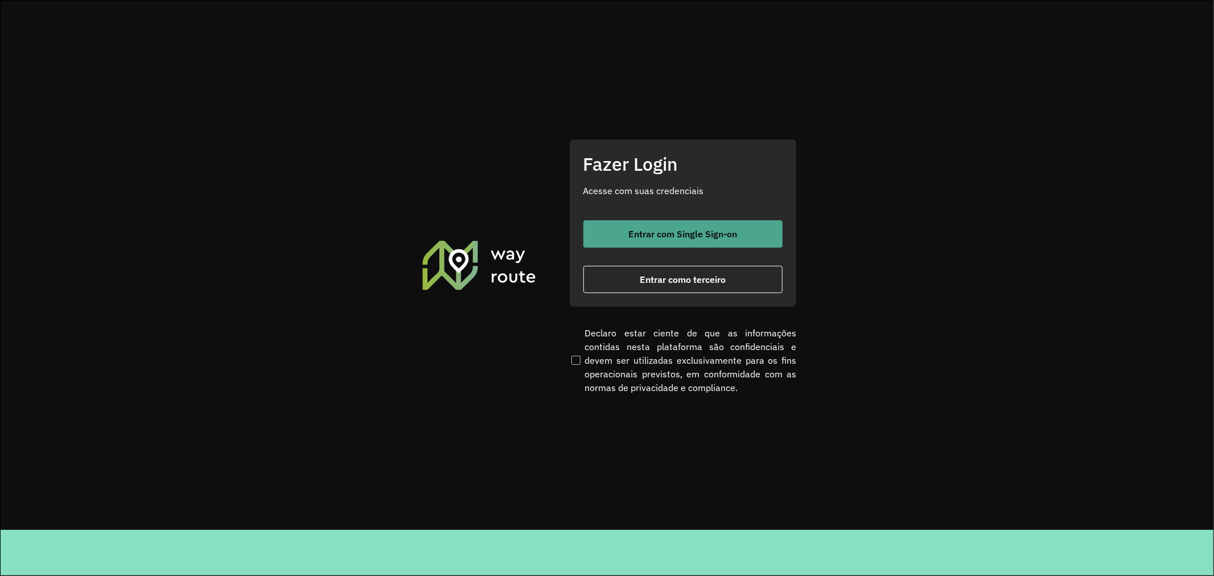
click at [712, 235] on span "Entrar com Single Sign-on" at bounding box center [683, 233] width 109 height 9
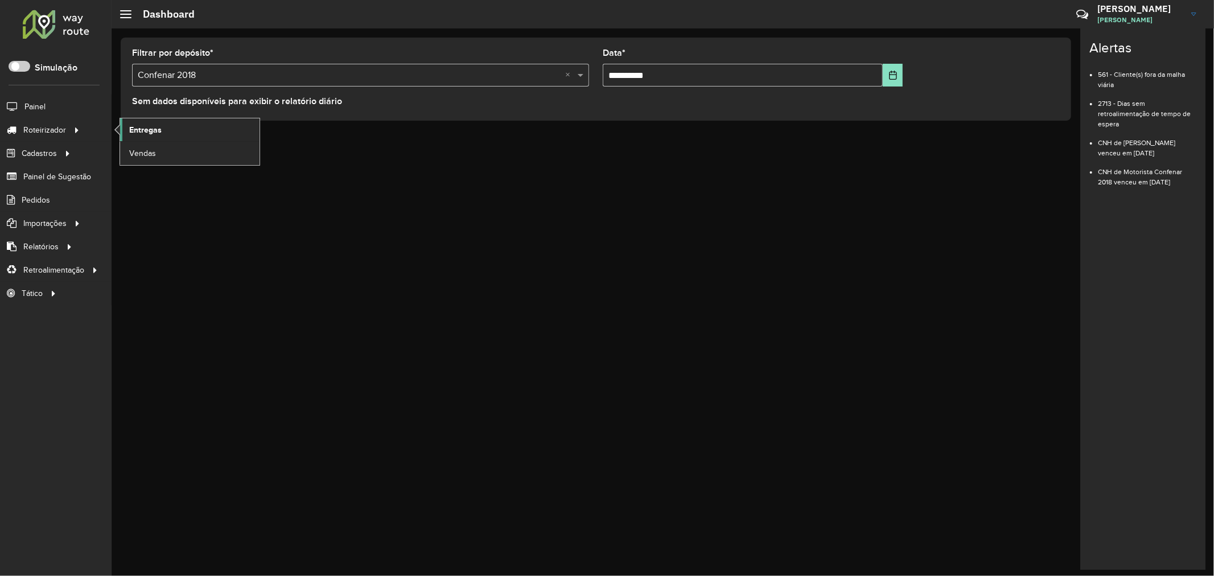
click at [134, 126] on span "Entregas" at bounding box center [145, 130] width 32 height 12
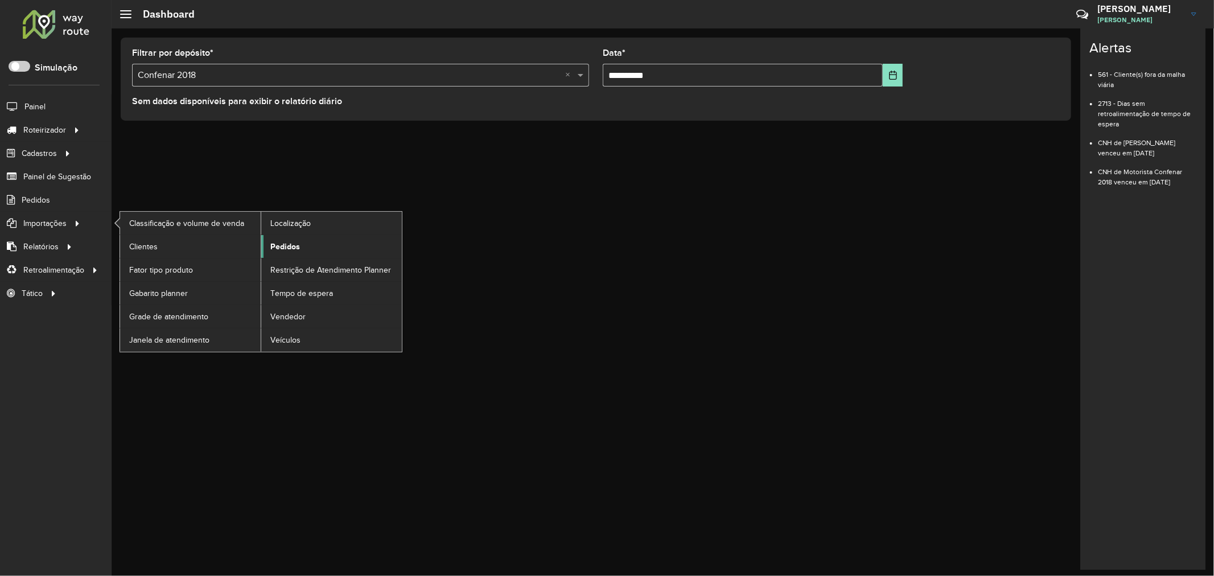
click at [322, 253] on link "Pedidos" at bounding box center [331, 246] width 141 height 23
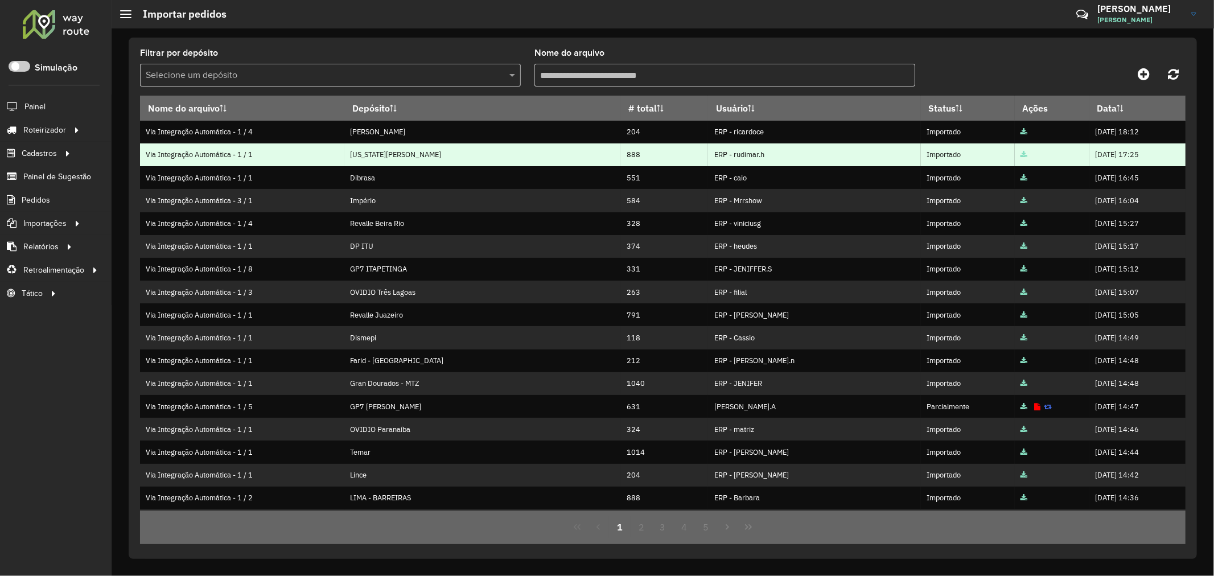
click at [721, 160] on td "ERP - rudimar.h" at bounding box center [814, 154] width 213 height 23
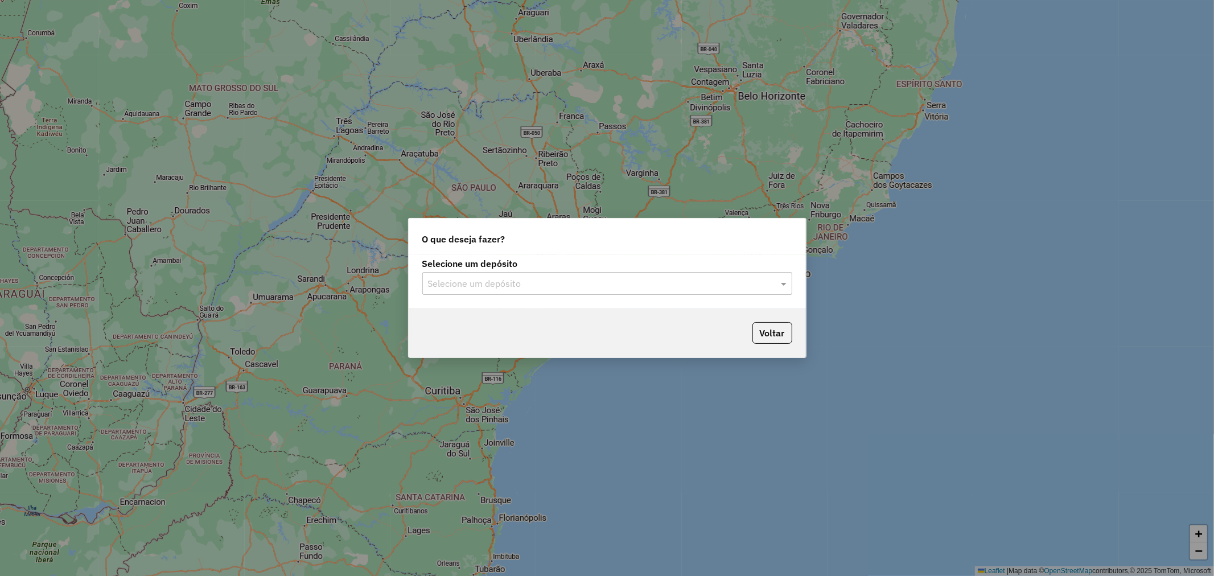
click at [664, 293] on div "Selecione um depósito" at bounding box center [607, 283] width 370 height 23
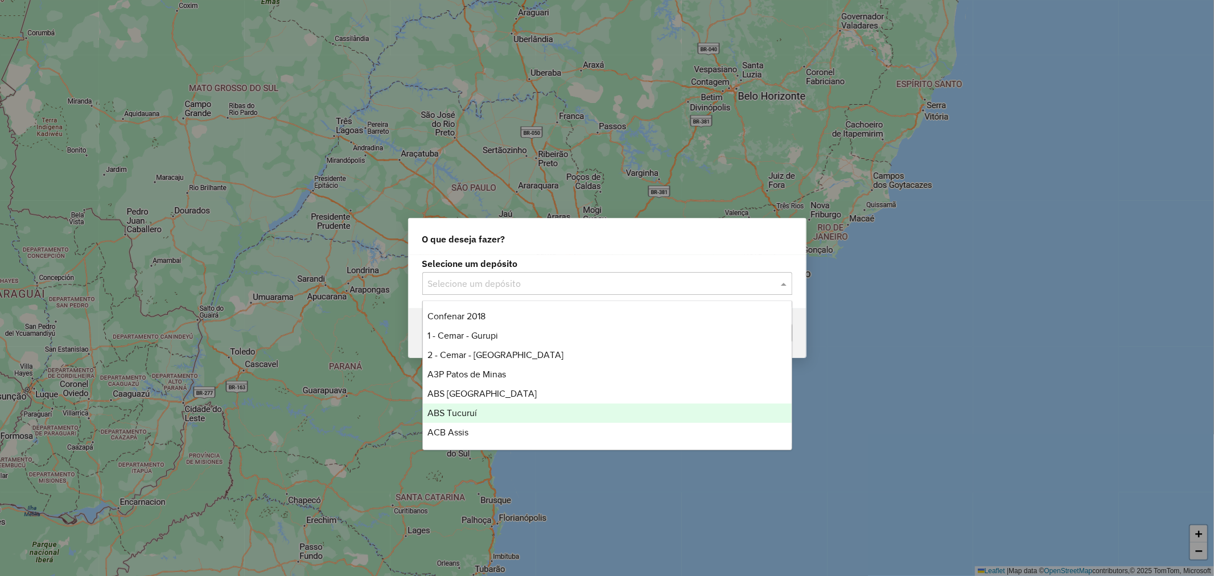
click at [594, 405] on div "ABS Tucuruí" at bounding box center [607, 413] width 369 height 19
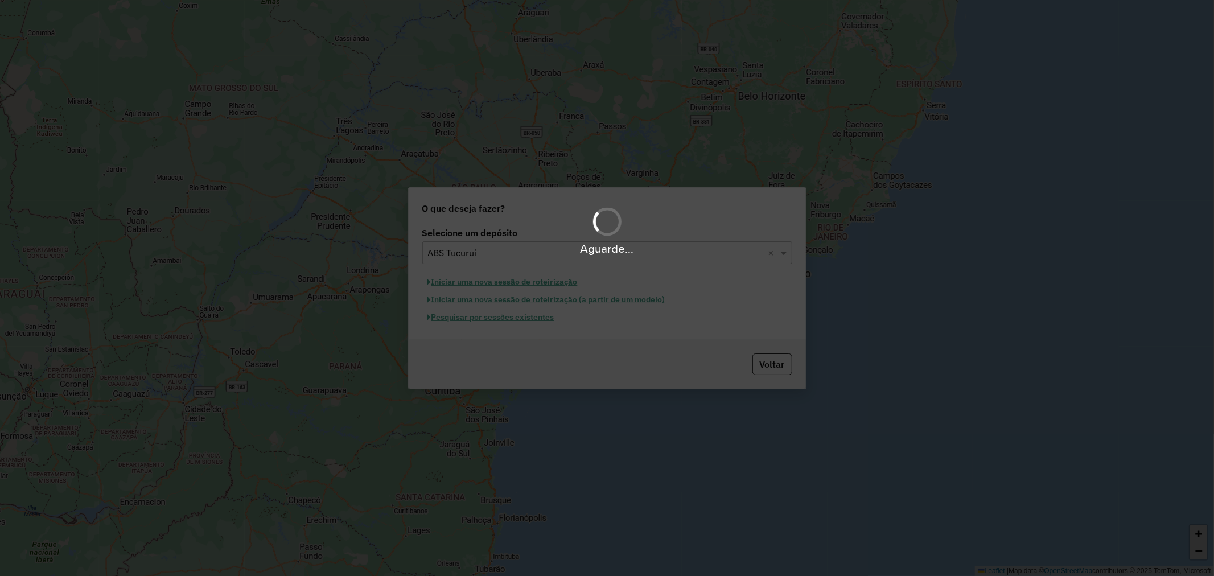
click at [467, 313] on button "Pesquisar por sessões existentes" at bounding box center [490, 318] width 137 height 18
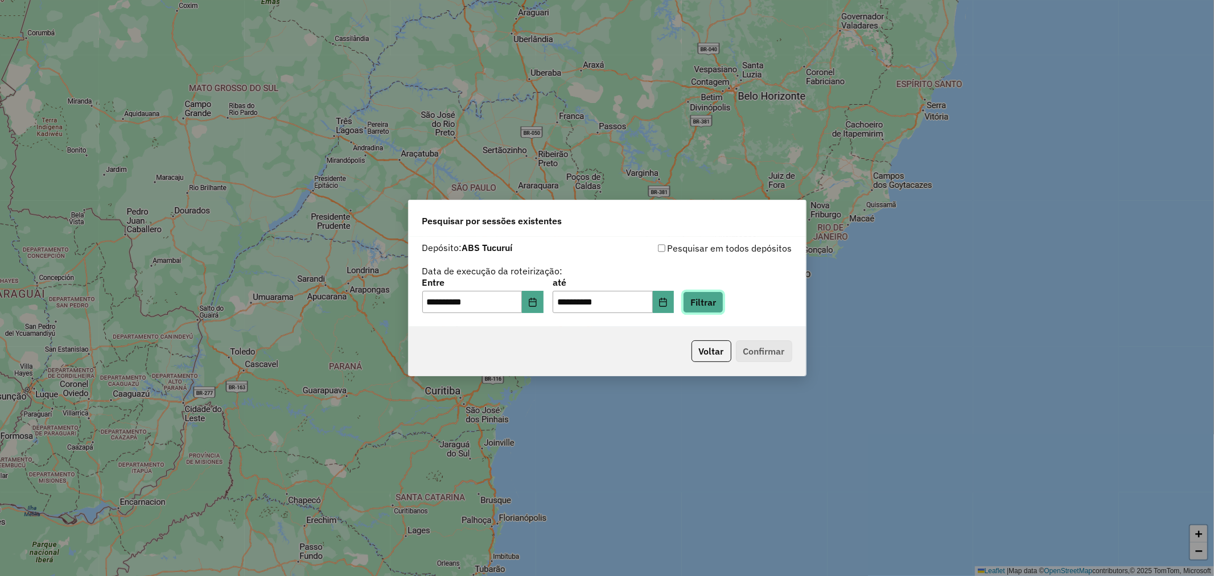
click at [698, 305] on button "Filtrar" at bounding box center [703, 303] width 40 height 22
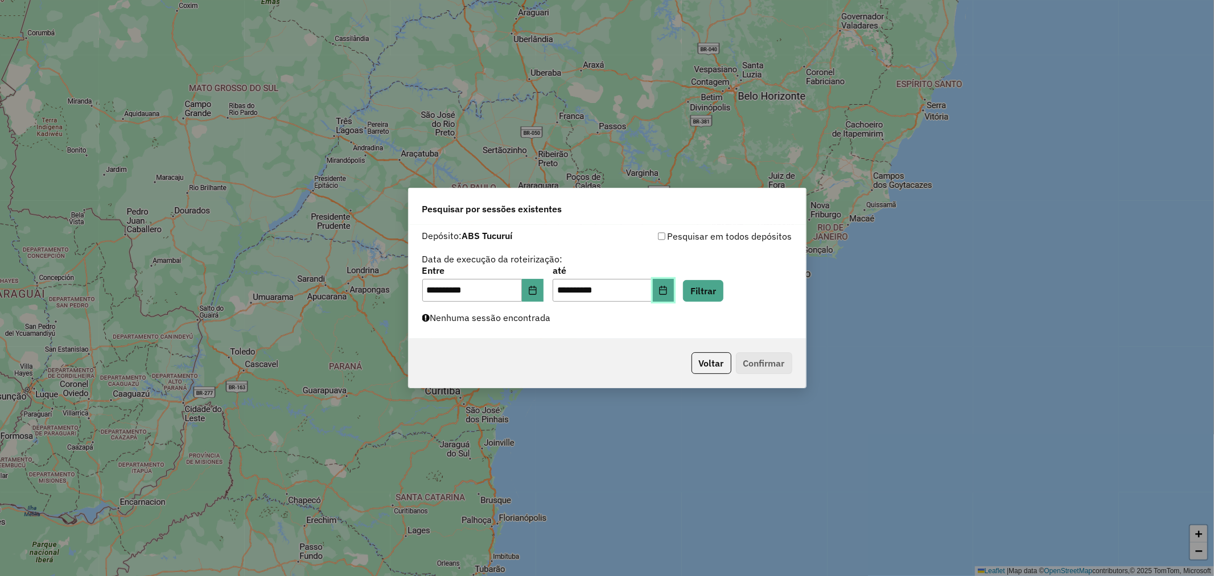
click at [667, 294] on icon "Choose Date" at bounding box center [663, 290] width 7 height 9
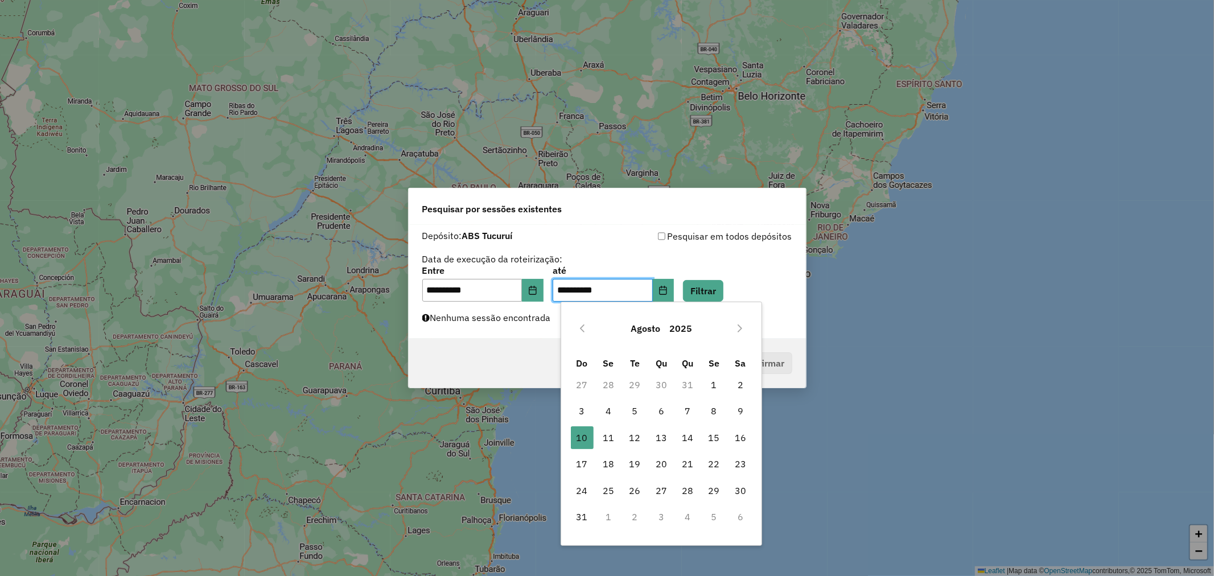
drag, startPoint x: 610, startPoint y: 440, endPoint x: 649, endPoint y: 413, distance: 47.5
click at [608, 440] on span "11" at bounding box center [608, 437] width 23 height 23
type input "**********"
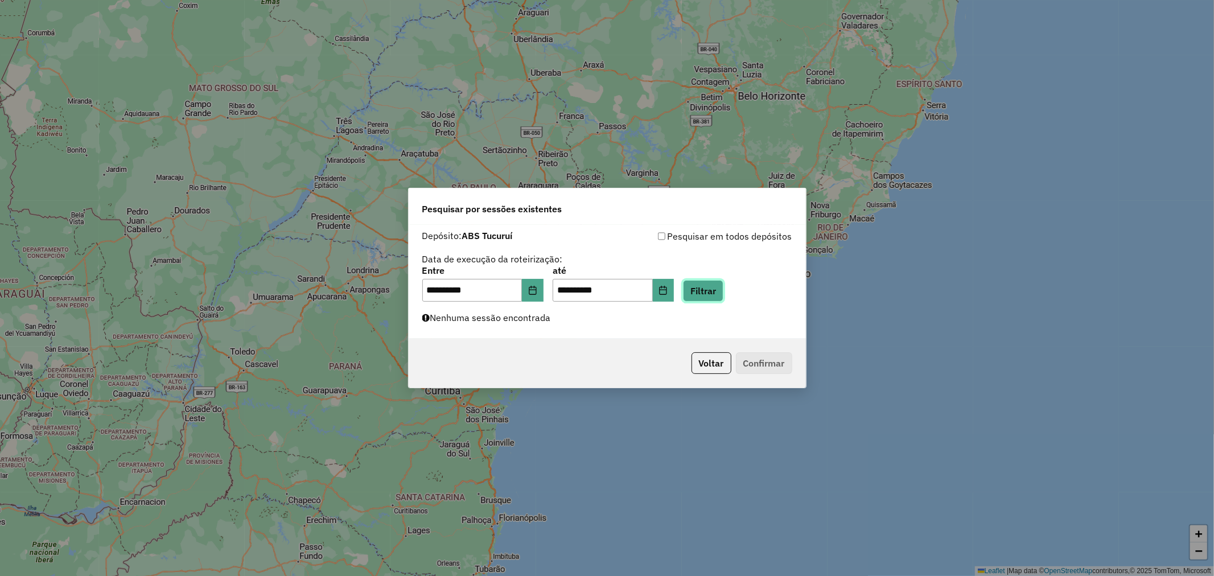
click at [714, 297] on button "Filtrar" at bounding box center [703, 291] width 40 height 22
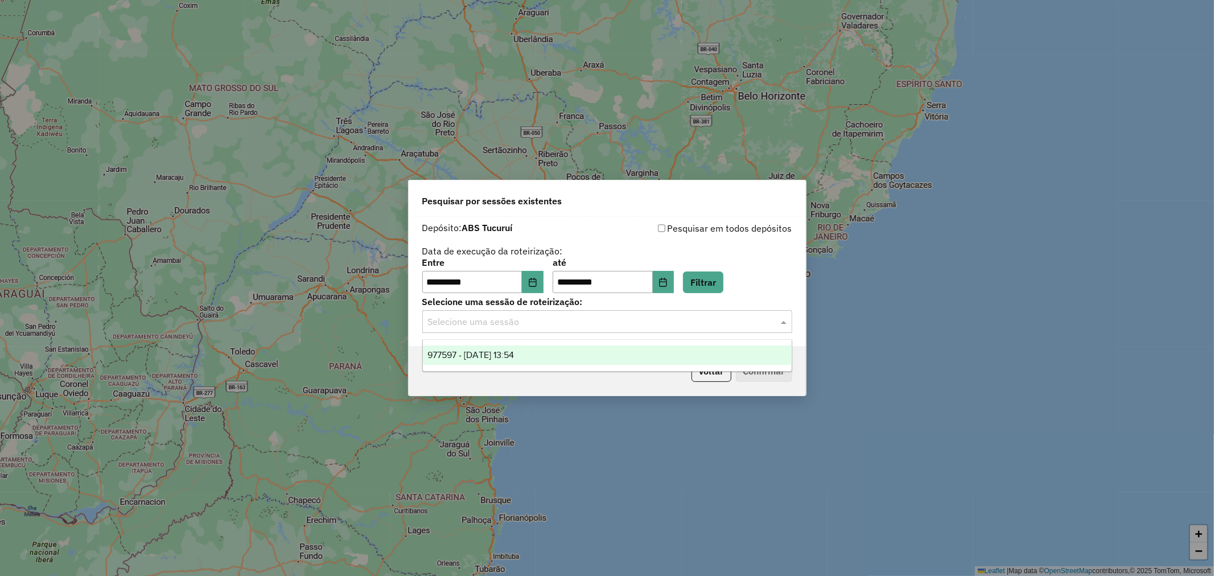
click at [672, 321] on input "text" at bounding box center [596, 322] width 336 height 14
click at [627, 351] on div "977597 - [DATE] 13:54" at bounding box center [607, 355] width 369 height 19
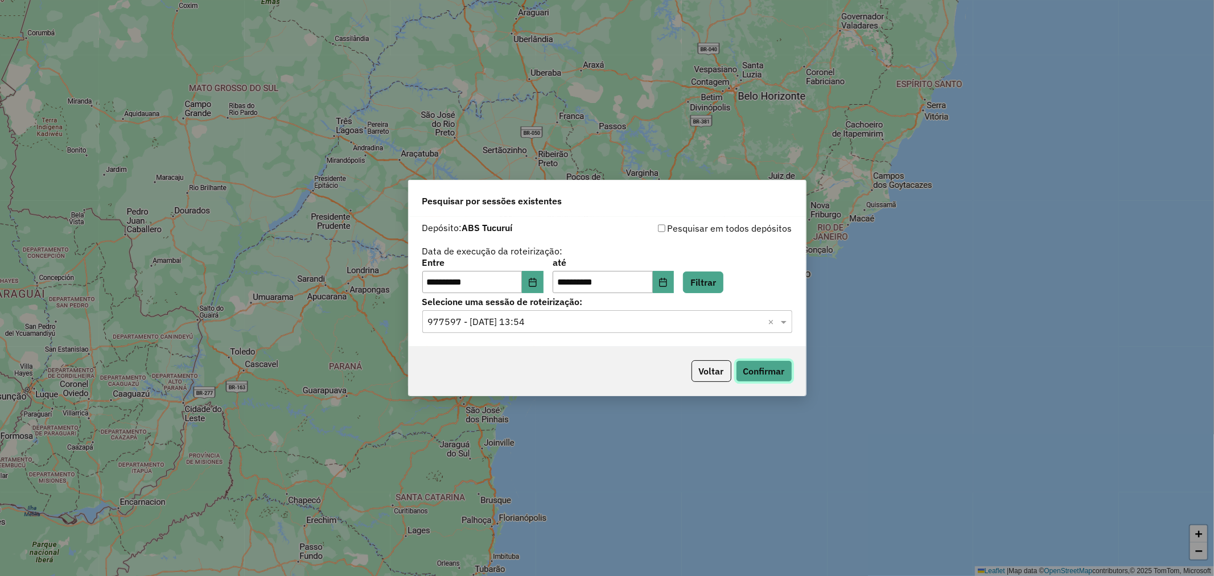
click at [752, 362] on button "Confirmar" at bounding box center [764, 371] width 56 height 22
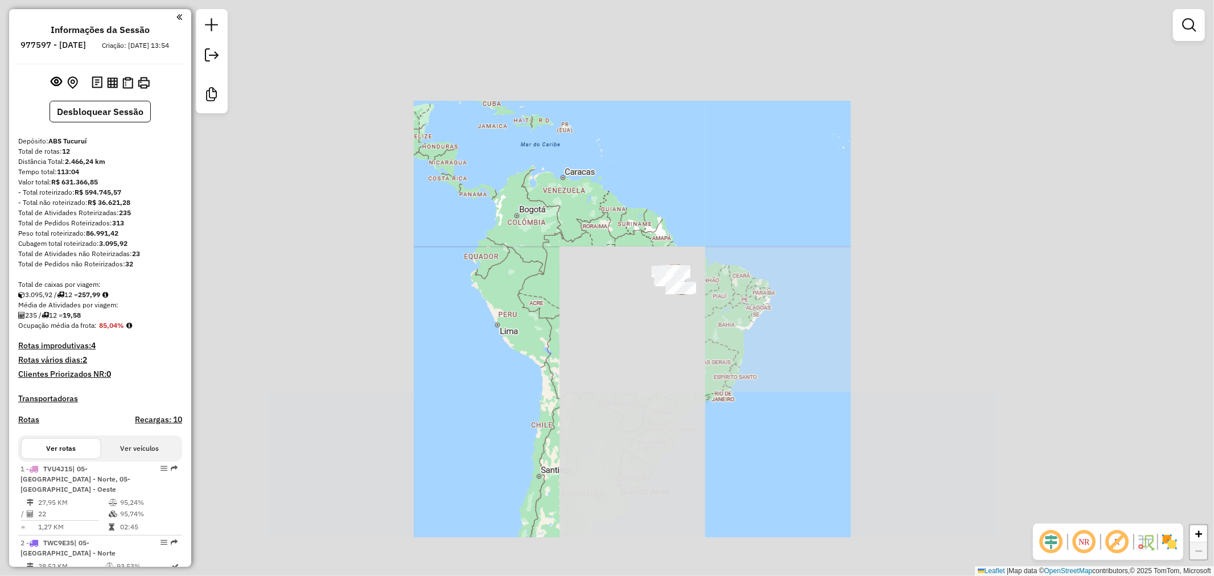
drag, startPoint x: 696, startPoint y: 269, endPoint x: 678, endPoint y: 244, distance: 31.1
click at [678, 244] on div "Janela de atendimento Grade de atendimento Capacidade Transportadoras Veículos …" at bounding box center [607, 288] width 1214 height 576
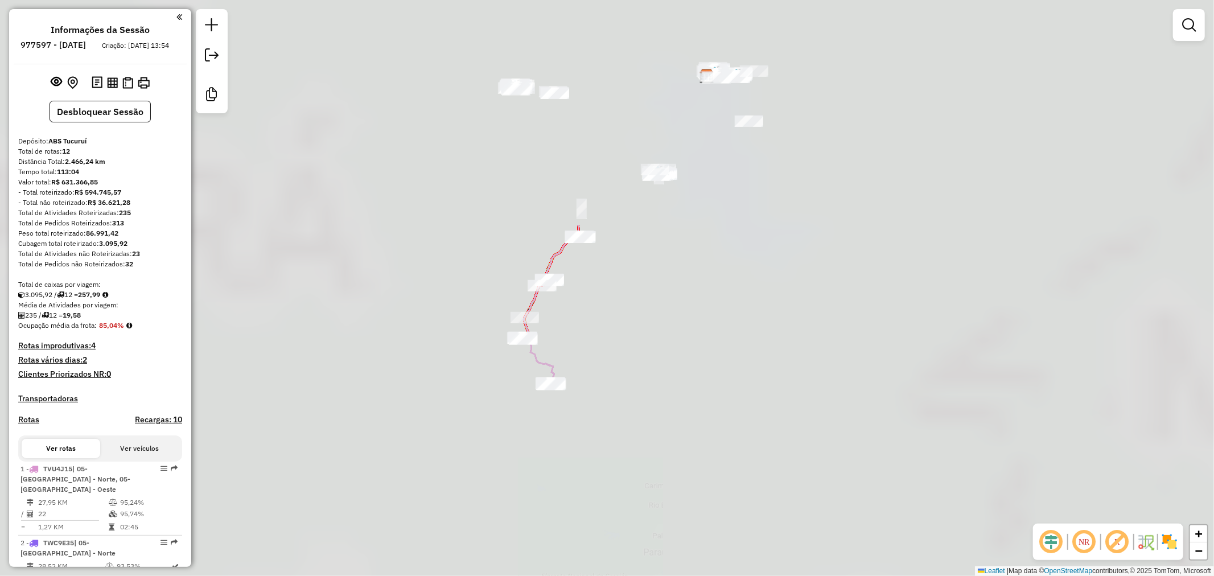
drag, startPoint x: 647, startPoint y: 149, endPoint x: 756, endPoint y: 432, distance: 302.4
click at [756, 432] on div "Janela de atendimento Grade de atendimento Capacidade Transportadoras Veículos …" at bounding box center [607, 288] width 1214 height 576
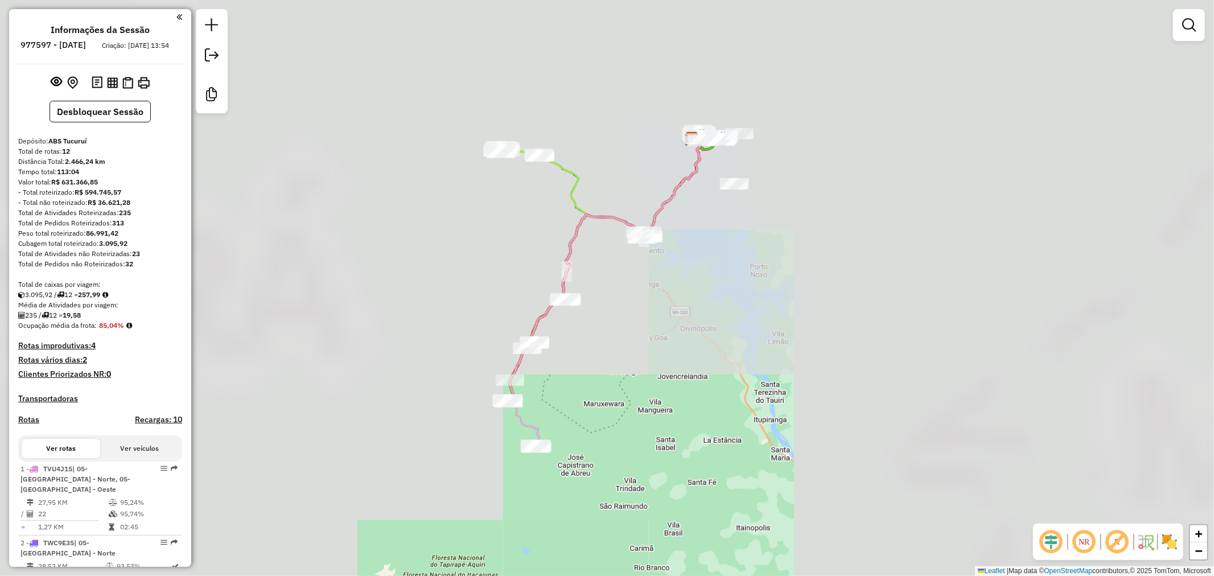
drag, startPoint x: 741, startPoint y: 243, endPoint x: 723, endPoint y: 309, distance: 68.9
click at [723, 309] on div "Janela de atendimento Grade de atendimento Capacidade Transportadoras Veículos …" at bounding box center [607, 288] width 1214 height 576
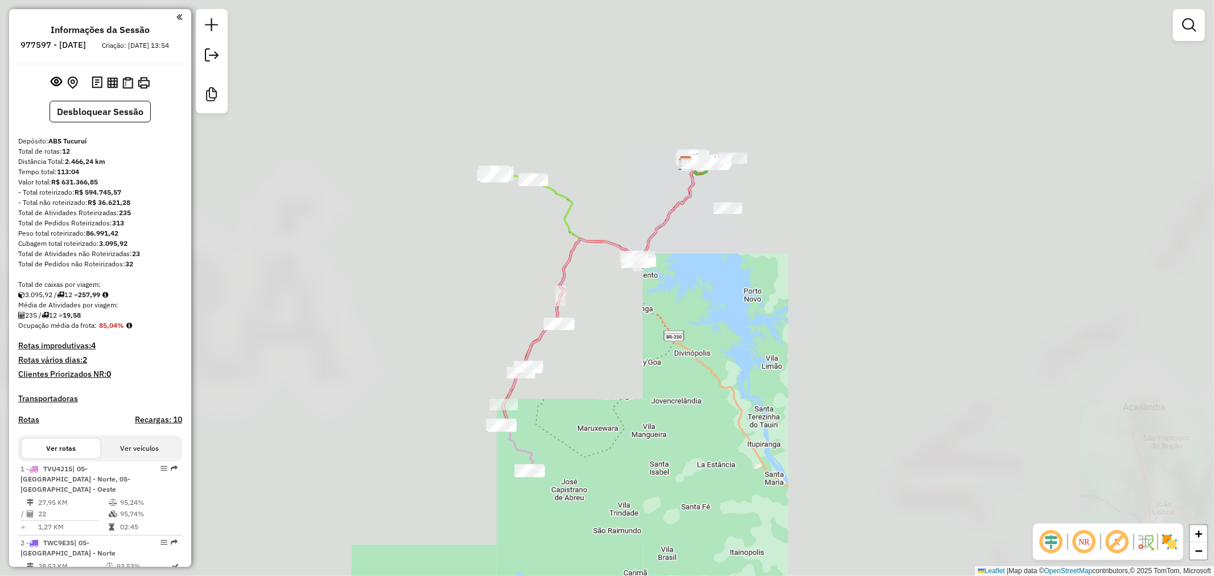
drag, startPoint x: 723, startPoint y: 282, endPoint x: 740, endPoint y: 367, distance: 87.1
click at [746, 379] on div "Janela de atendimento Grade de atendimento Capacidade Transportadoras Veículos …" at bounding box center [607, 288] width 1214 height 576
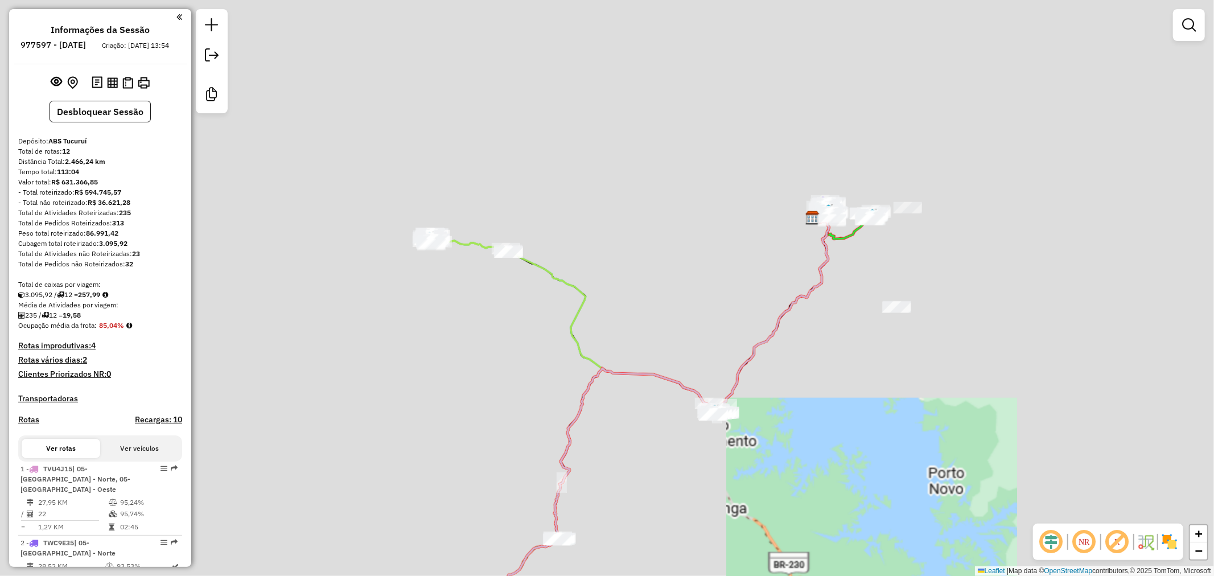
drag, startPoint x: 660, startPoint y: 252, endPoint x: 757, endPoint y: 264, distance: 97.5
click at [757, 264] on div "Janela de atendimento Grade de atendimento Capacidade Transportadoras Veículos …" at bounding box center [607, 288] width 1214 height 576
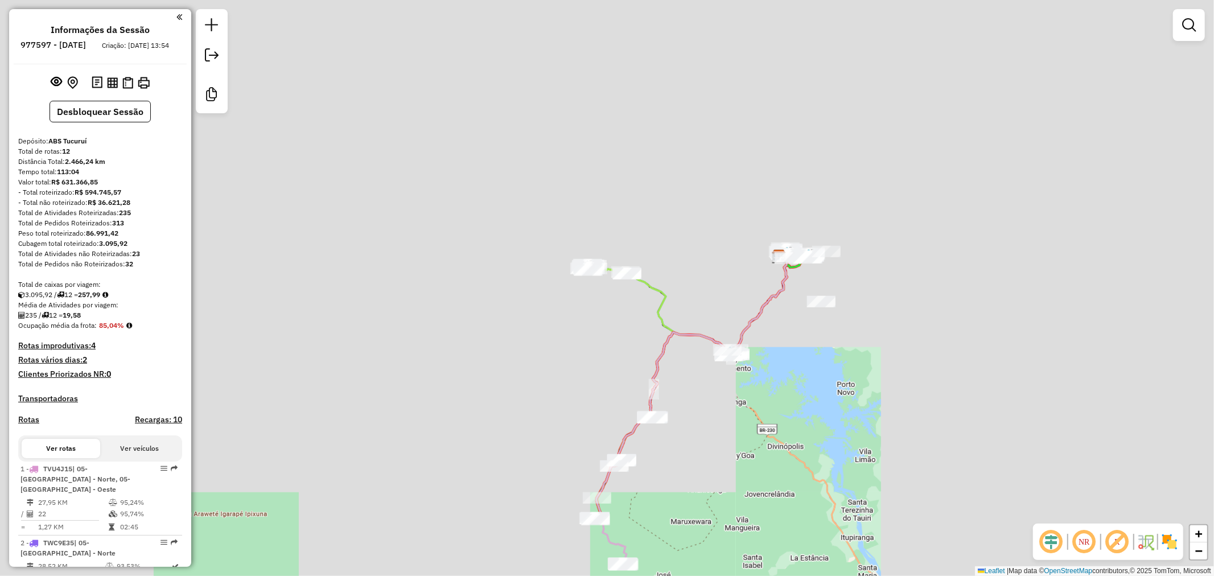
drag, startPoint x: 767, startPoint y: 247, endPoint x: 704, endPoint y: 257, distance: 63.5
click at [707, 257] on div "Janela de atendimento Grade de atendimento Capacidade Transportadoras Veículos …" at bounding box center [607, 288] width 1214 height 576
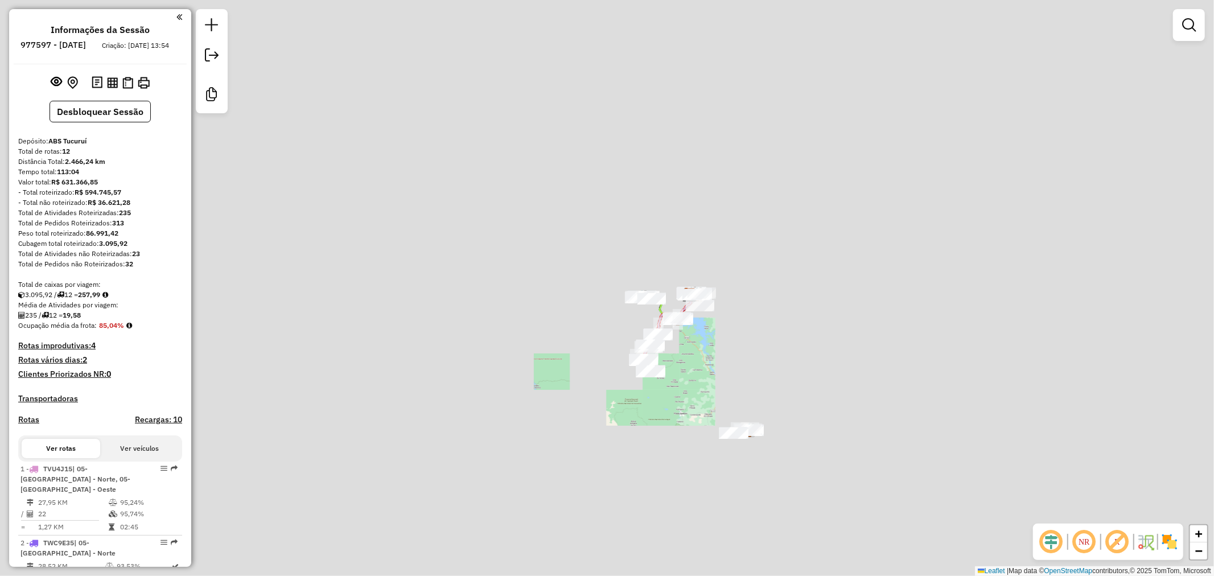
drag, startPoint x: 679, startPoint y: 179, endPoint x: 648, endPoint y: 216, distance: 48.6
click at [648, 216] on div "Janela de atendimento Grade de atendimento Capacidade Transportadoras Veículos …" at bounding box center [607, 288] width 1214 height 576
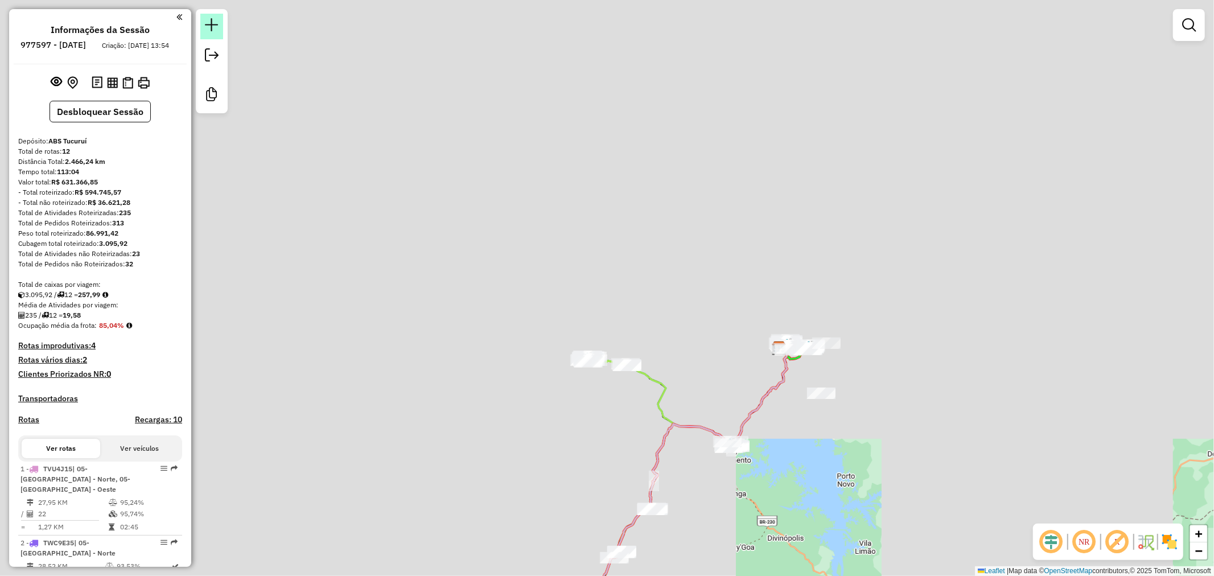
click at [214, 30] on em at bounding box center [212, 25] width 14 height 14
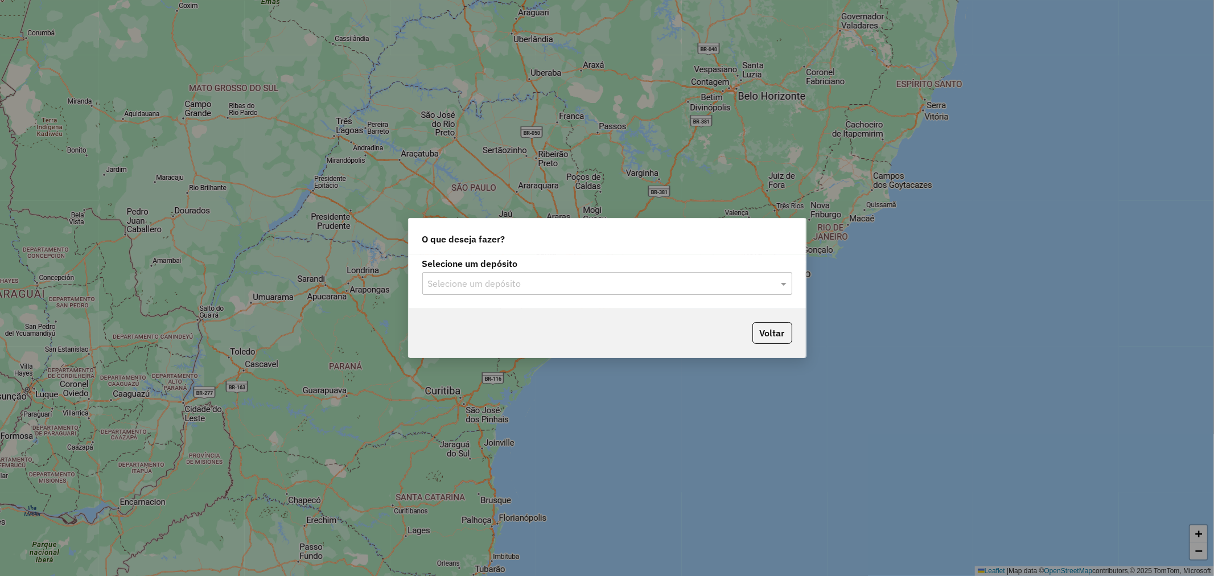
click at [500, 273] on div "Selecione um depósito" at bounding box center [607, 283] width 370 height 23
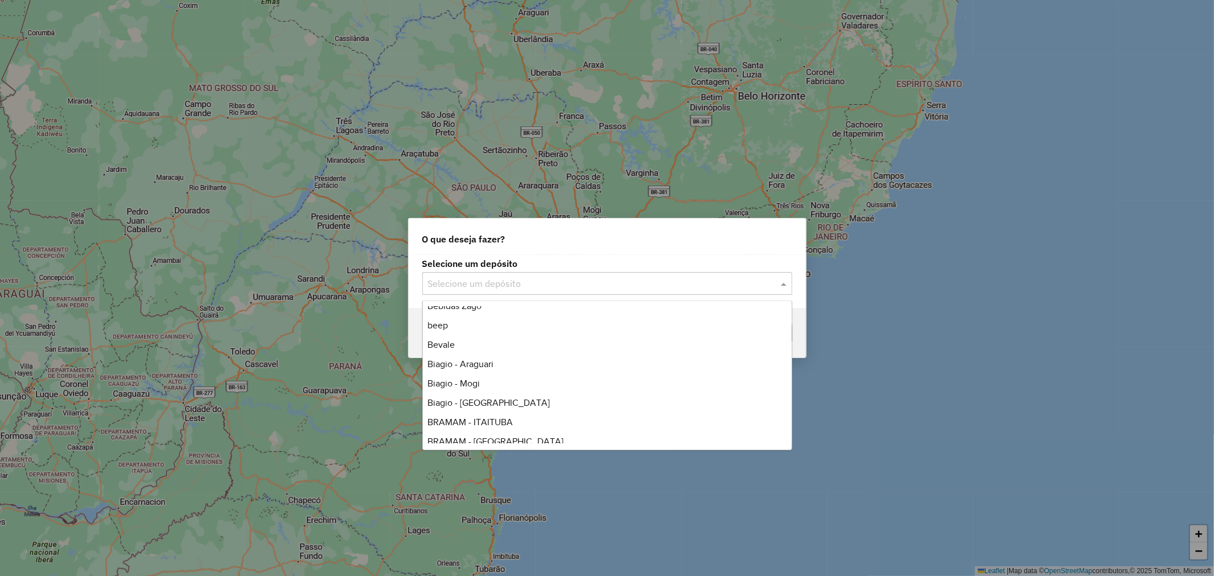
scroll to position [1139, 0]
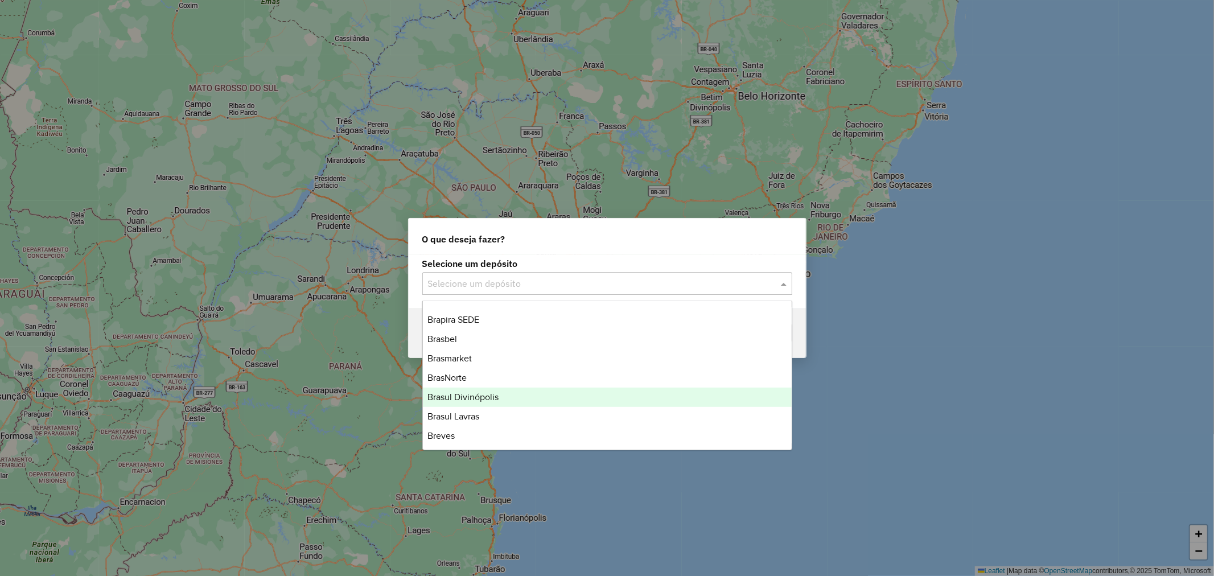
click at [503, 395] on div "Brasul Divinópolis" at bounding box center [607, 397] width 369 height 19
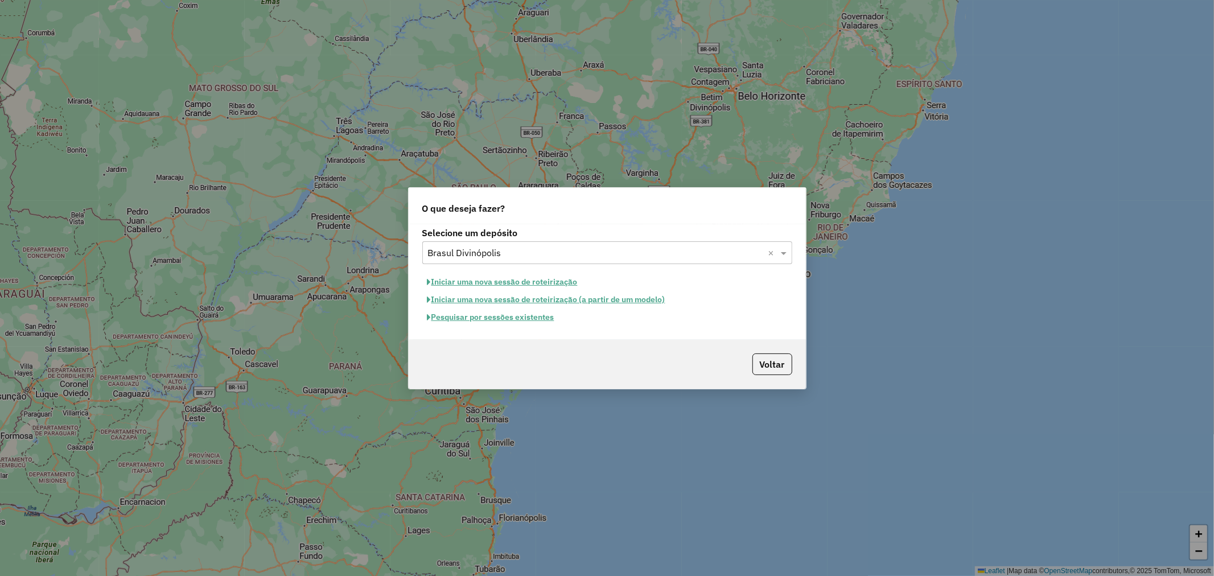
click at [503, 319] on button "Pesquisar por sessões existentes" at bounding box center [490, 318] width 137 height 18
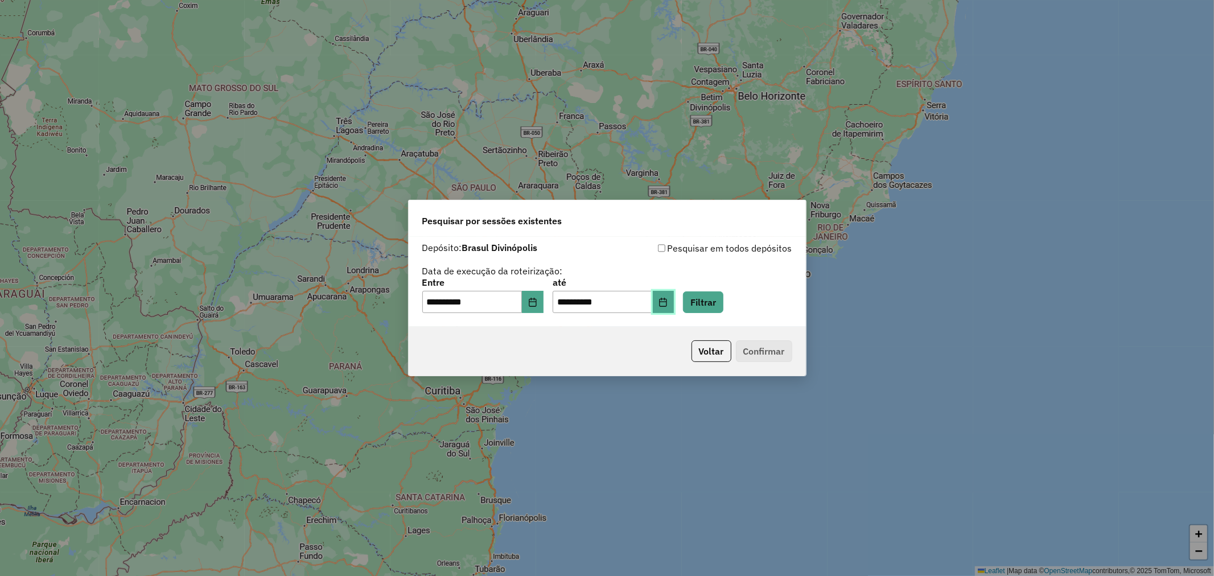
click at [668, 302] on icon "Choose Date" at bounding box center [663, 302] width 9 height 9
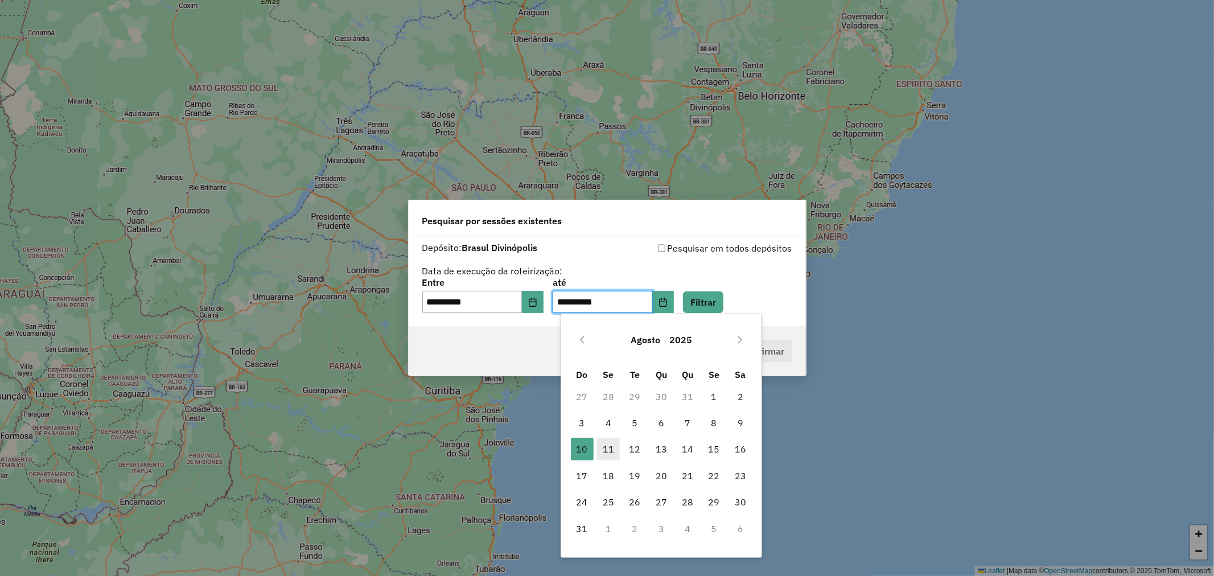
click at [617, 448] on span "11" at bounding box center [608, 449] width 23 height 23
type input "**********"
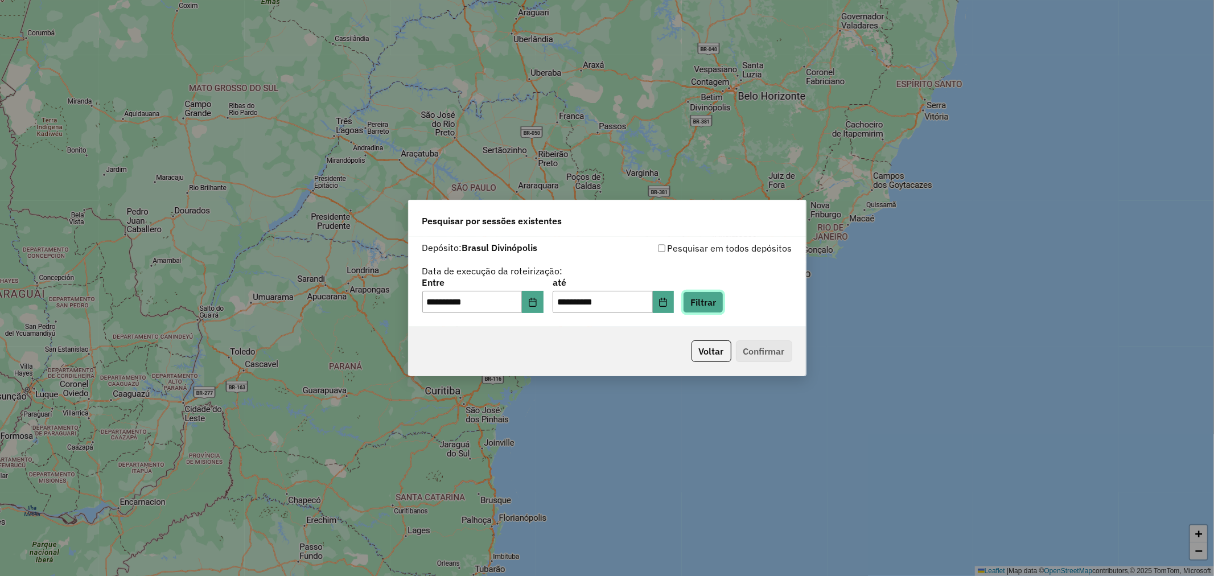
click at [712, 309] on button "Filtrar" at bounding box center [703, 303] width 40 height 22
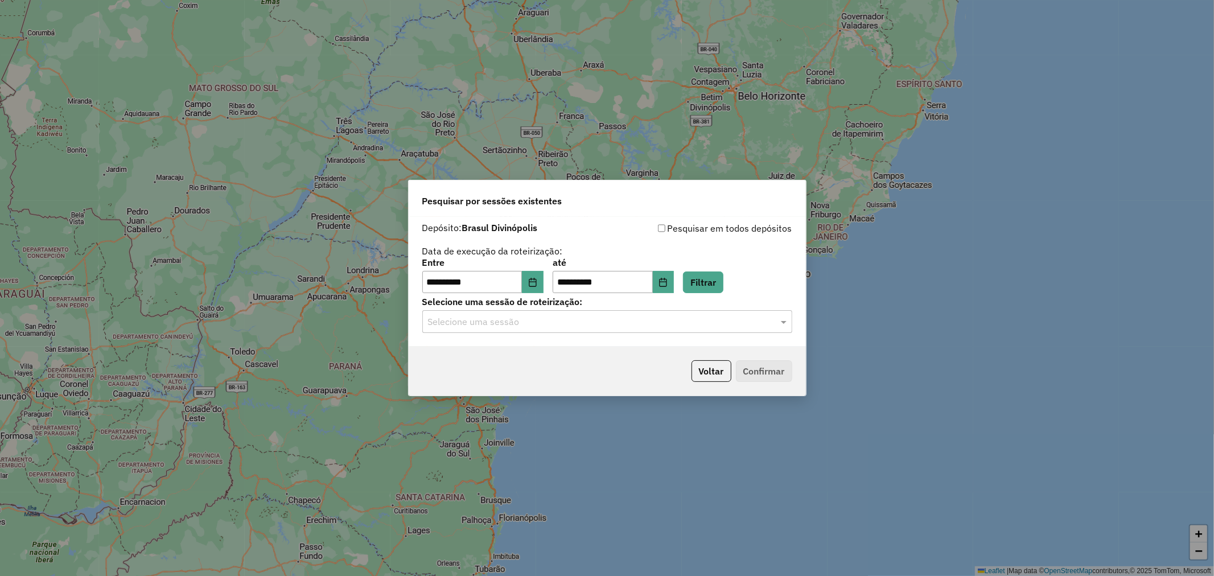
click at [602, 319] on input "text" at bounding box center [596, 322] width 336 height 14
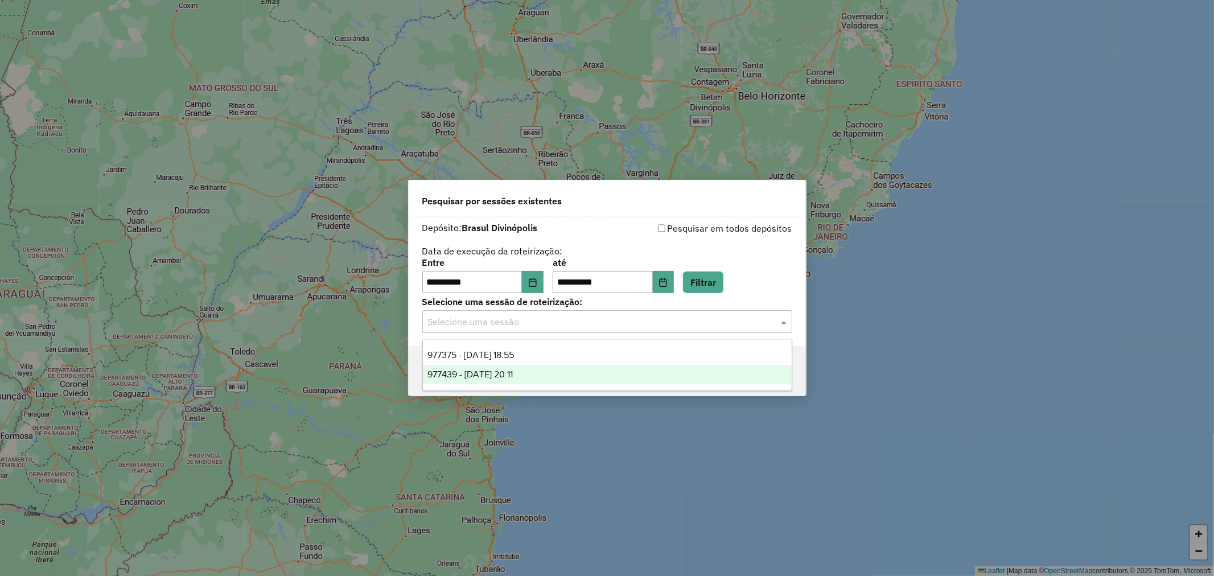
click at [580, 371] on div "977439 - 11/08/2025 20:11" at bounding box center [607, 374] width 369 height 19
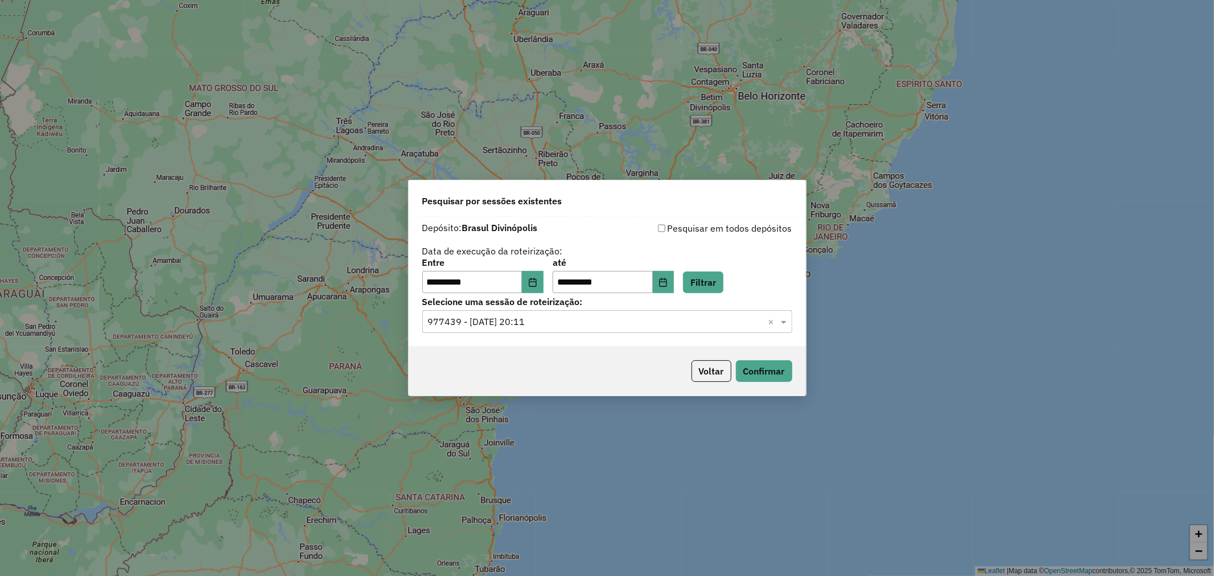
click at [755, 359] on div "Voltar Confirmar" at bounding box center [607, 371] width 397 height 49
click at [756, 379] on button "Confirmar" at bounding box center [764, 371] width 56 height 22
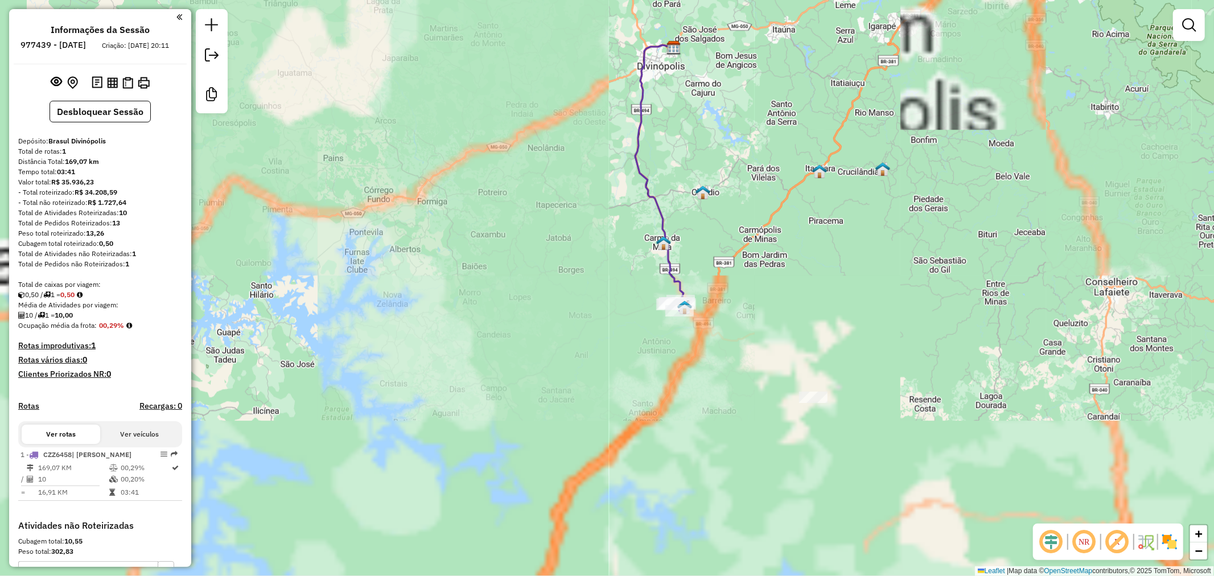
drag, startPoint x: 665, startPoint y: 413, endPoint x: 733, endPoint y: 165, distance: 257.3
click at [732, 166] on div "Janela de atendimento Grade de atendimento Capacidade Transportadoras Veículos …" at bounding box center [607, 288] width 1214 height 576
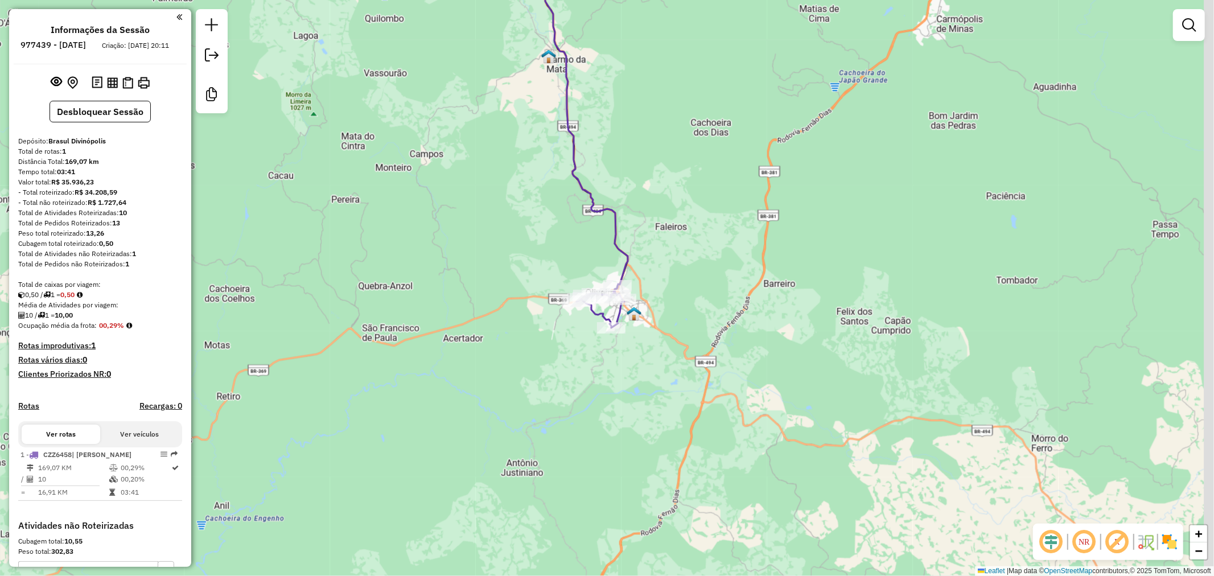
drag, startPoint x: 533, startPoint y: 202, endPoint x: 486, endPoint y: 240, distance: 60.3
click at [486, 240] on div "Janela de atendimento Grade de atendimento Capacidade Transportadoras Veículos …" at bounding box center [607, 288] width 1214 height 576
